Goal: Information Seeking & Learning: Learn about a topic

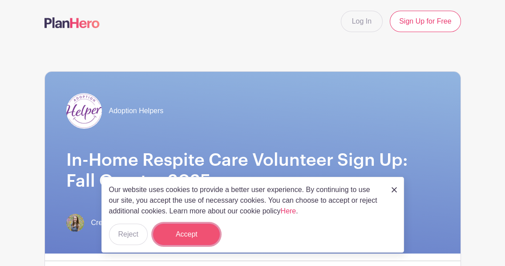
click at [200, 234] on button "Accept" at bounding box center [186, 233] width 67 height 21
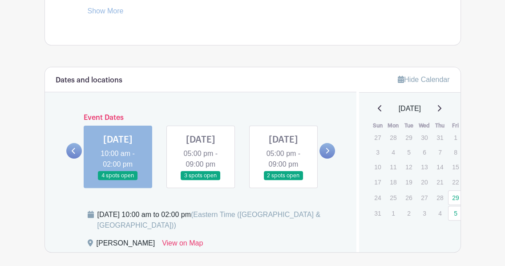
scroll to position [450, 0]
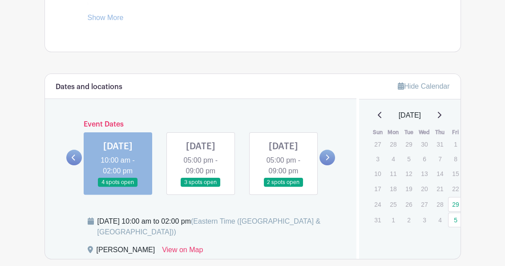
click at [327, 161] on icon at bounding box center [327, 157] width 4 height 7
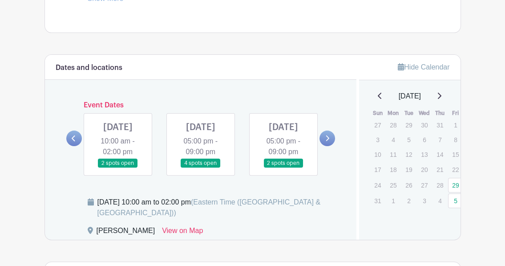
scroll to position [493, 0]
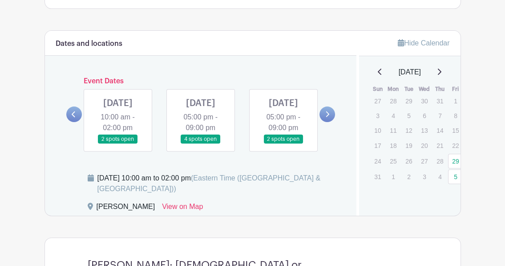
click at [328, 117] on icon at bounding box center [328, 114] width 4 height 6
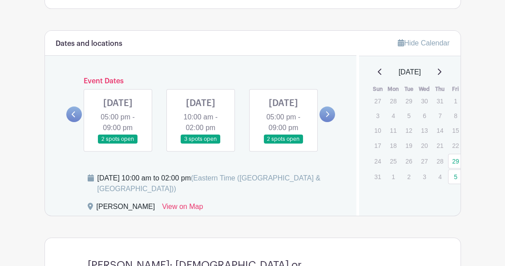
click at [328, 117] on icon at bounding box center [328, 114] width 4 height 6
click at [76, 117] on icon at bounding box center [74, 114] width 4 height 7
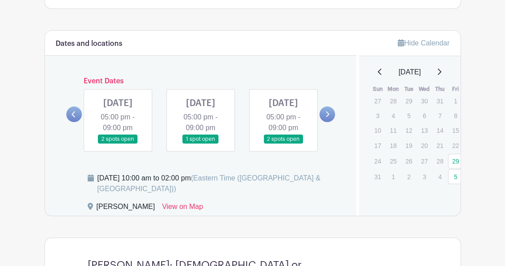
click at [76, 117] on icon at bounding box center [74, 114] width 4 height 7
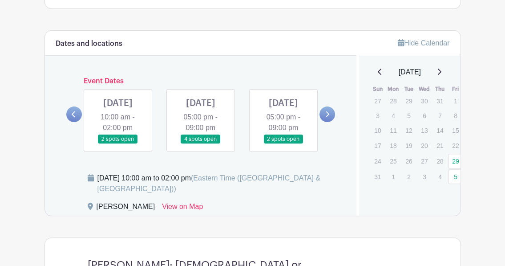
click at [76, 117] on icon at bounding box center [74, 114] width 4 height 7
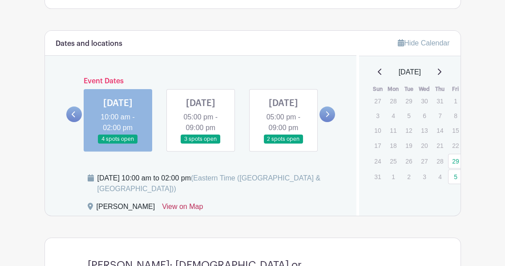
click at [182, 215] on link "View on Map" at bounding box center [182, 208] width 41 height 14
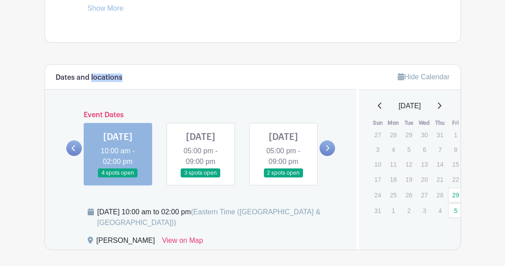
scroll to position [453, 0]
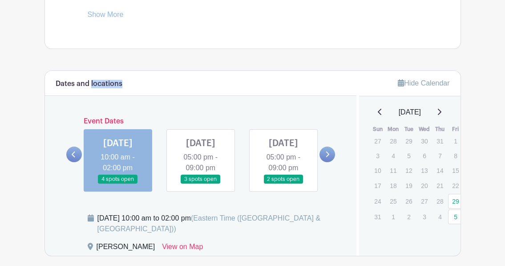
click at [441, 111] on icon at bounding box center [439, 111] width 4 height 7
click at [372, 109] on div "[DATE]" at bounding box center [410, 112] width 80 height 11
click at [378, 111] on icon at bounding box center [380, 111] width 4 height 7
click at [375, 111] on div "[DATE]" at bounding box center [410, 112] width 80 height 11
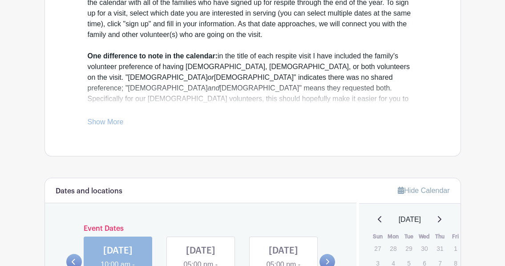
scroll to position [346, 0]
click at [109, 120] on link "Show More" at bounding box center [106, 122] width 36 height 11
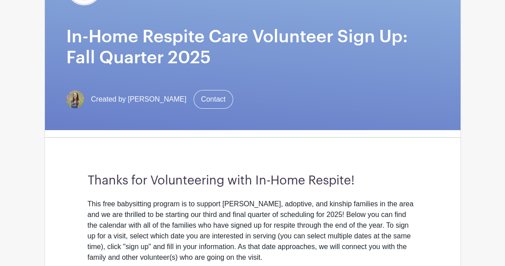
scroll to position [122, 0]
